Goal: Task Accomplishment & Management: Manage account settings

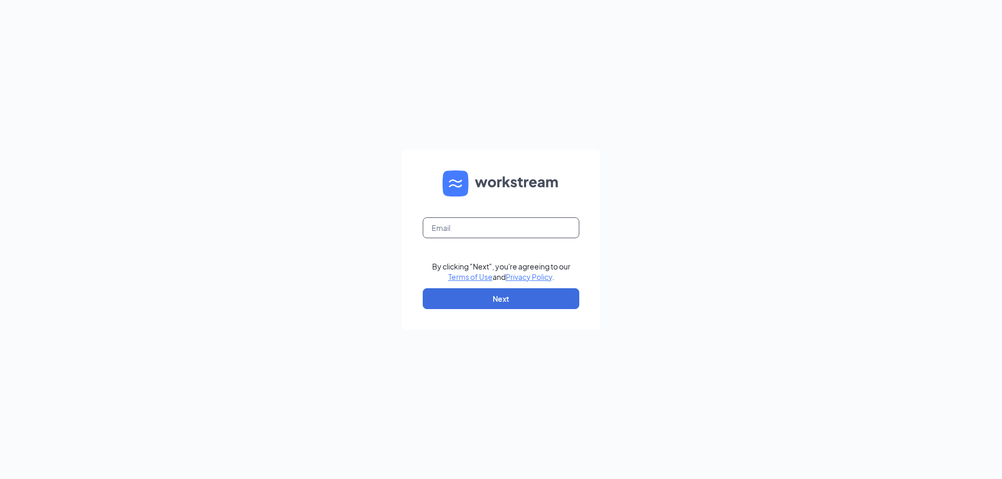
click at [479, 231] on input "text" at bounding box center [501, 228] width 156 height 21
type input "[EMAIL_ADDRESS][DOMAIN_NAME]"
click at [493, 294] on button "Next" at bounding box center [501, 298] width 156 height 21
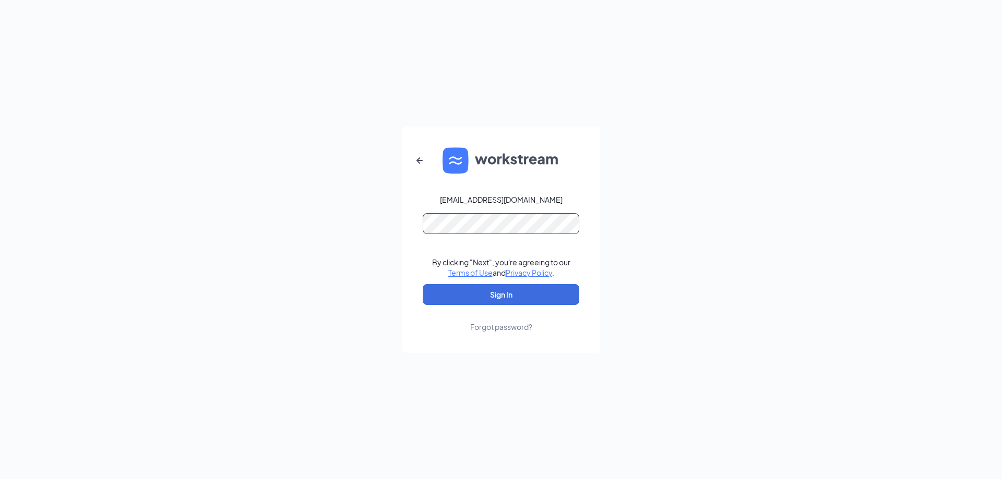
click at [423, 284] on button "Sign In" at bounding box center [501, 294] width 156 height 21
drag, startPoint x: 526, startPoint y: 304, endPoint x: 525, endPoint y: 297, distance: 7.5
click at [525, 302] on button "Sign In" at bounding box center [501, 294] width 156 height 21
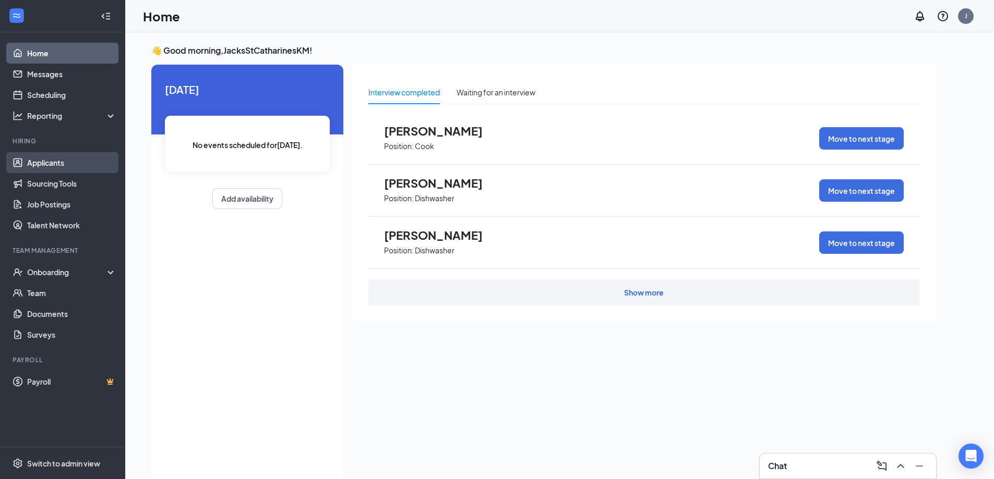
click at [60, 166] on link "Applicants" at bounding box center [71, 162] width 89 height 21
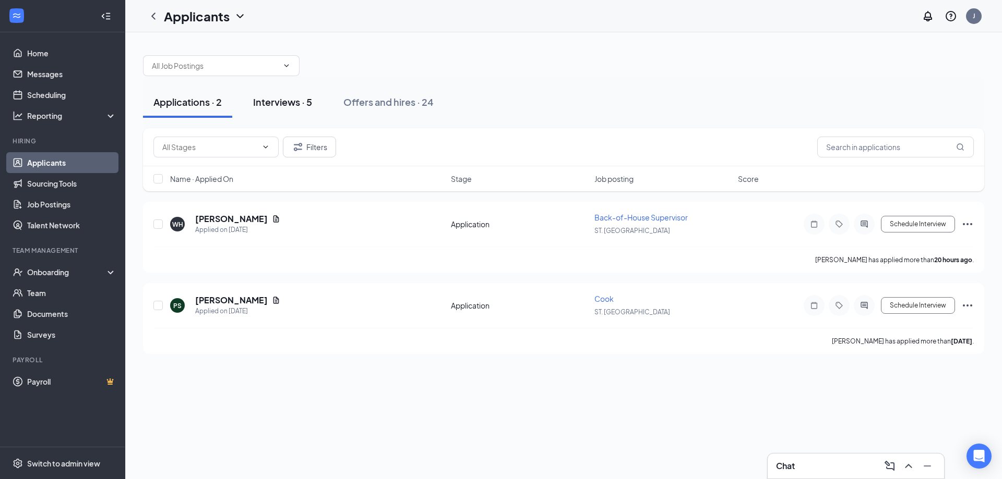
click at [287, 101] on div "Interviews · 5" at bounding box center [282, 101] width 59 height 13
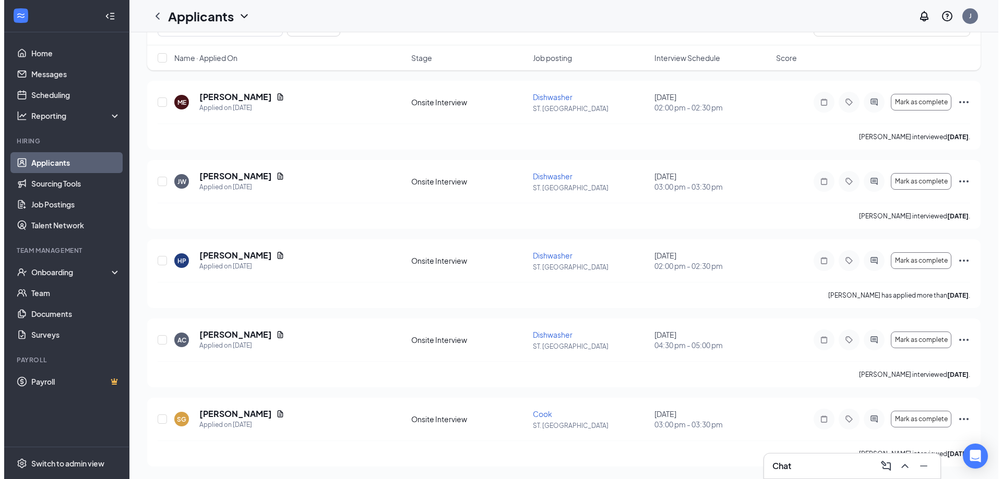
scroll to position [17, 0]
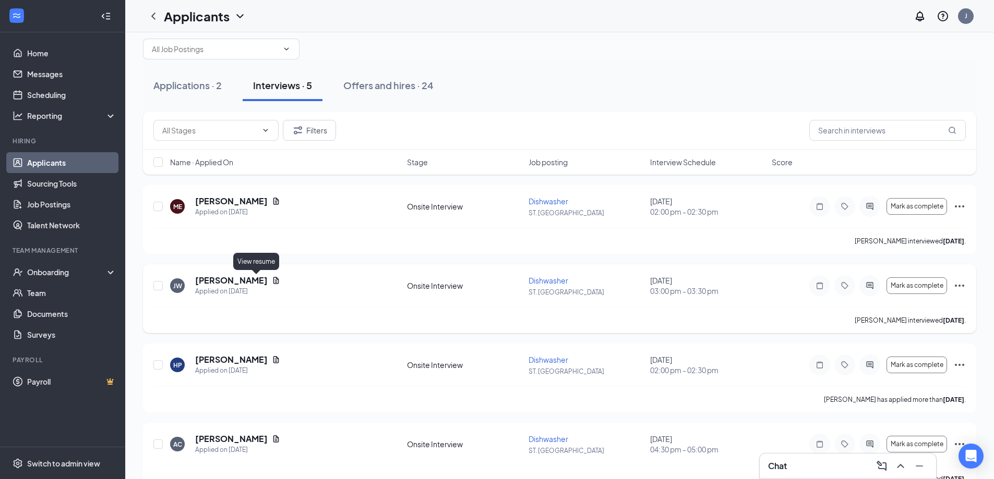
click at [256, 276] on div "Jordan White" at bounding box center [237, 280] width 85 height 11
click at [273, 279] on icon "Document" at bounding box center [276, 280] width 6 height 7
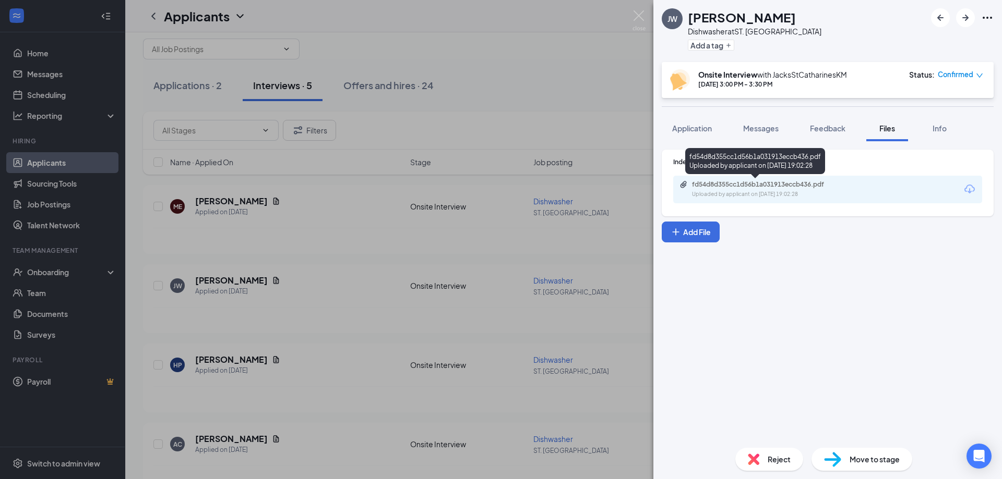
click at [780, 186] on div "fd54d8d355cc1d56b1a031913eccb436.pdf" at bounding box center [765, 184] width 146 height 8
